Goal: Task Accomplishment & Management: Use online tool/utility

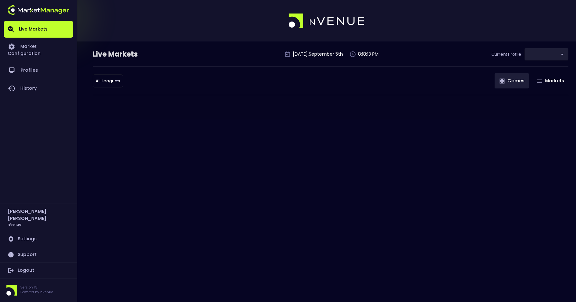
type input "0a763355-b225-40e6-8c79-2dda4ec7b2cf"
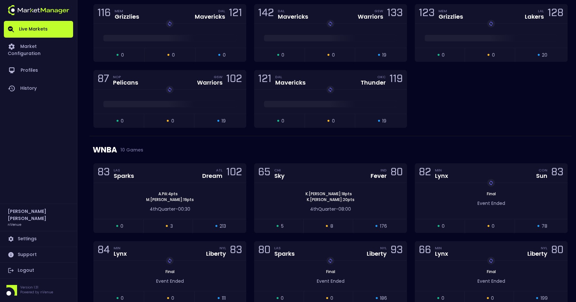
scroll to position [1186, 0]
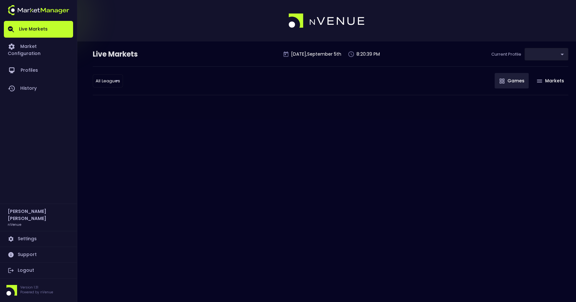
type input "0a763355-b225-40e6-8c79-2dda4ec7b2cf"
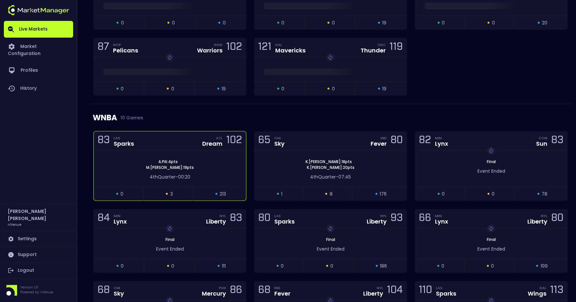
scroll to position [1191, 0]
